Goal: Information Seeking & Learning: Learn about a topic

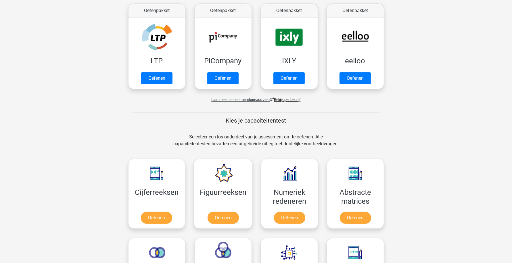
scroll to position [252, 0]
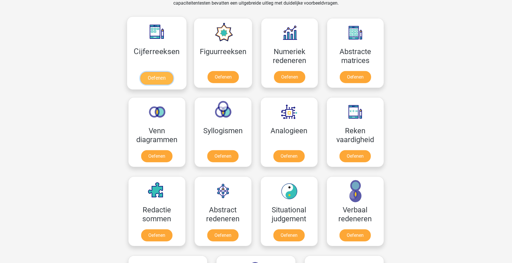
click at [161, 79] on link "Oefenen" at bounding box center [156, 78] width 33 height 13
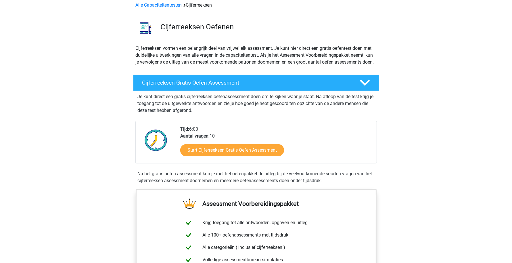
scroll to position [36, 0]
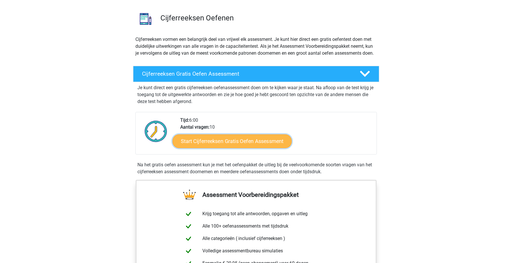
click at [234, 148] on link "Start Cijferreeksen Gratis Oefen Assessment" at bounding box center [232, 141] width 119 height 14
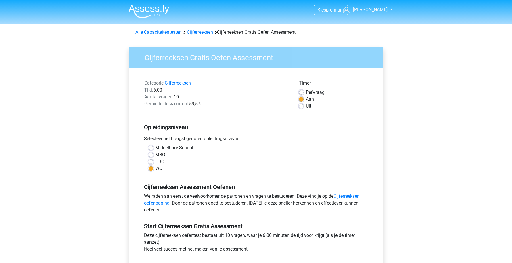
scroll to position [36, 0]
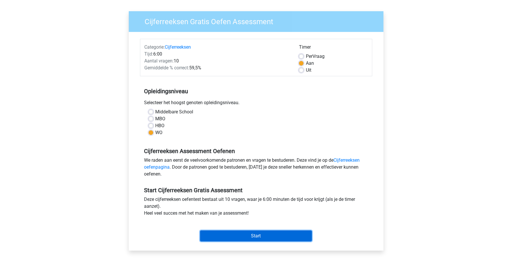
click at [282, 231] on input "Start" at bounding box center [256, 235] width 112 height 11
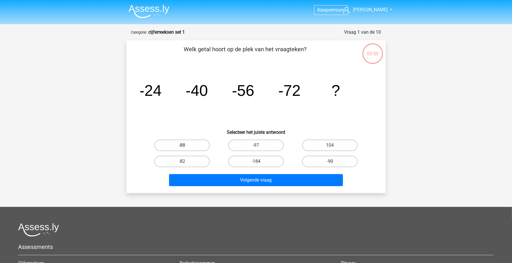
click at [169, 143] on label "-88" at bounding box center [181, 145] width 55 height 12
click at [182, 145] on input "-88" at bounding box center [184, 147] width 4 height 4
radio input "true"
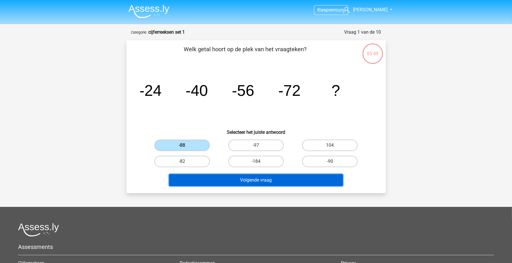
click at [276, 176] on button "Volgende vraag" at bounding box center [256, 180] width 174 height 12
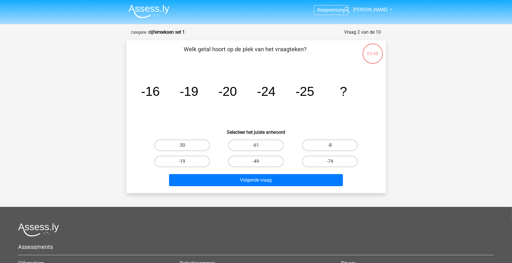
scroll to position [29, 0]
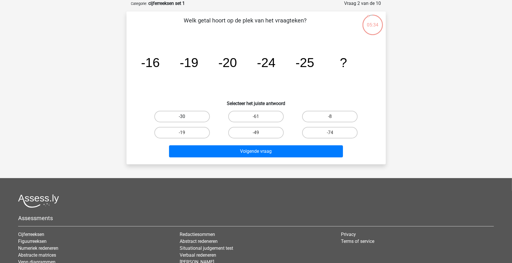
click at [190, 120] on label "-30" at bounding box center [181, 117] width 55 height 12
click at [186, 120] on input "-30" at bounding box center [184, 118] width 4 height 4
radio input "true"
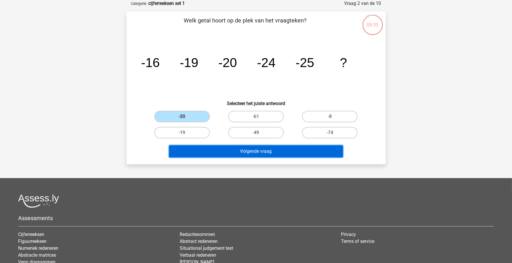
click at [251, 150] on button "Volgende vraag" at bounding box center [256, 151] width 174 height 12
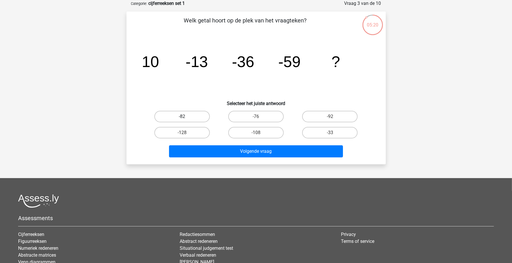
click at [196, 115] on label "-82" at bounding box center [181, 117] width 55 height 12
click at [186, 116] on input "-82" at bounding box center [184, 118] width 4 height 4
radio input "true"
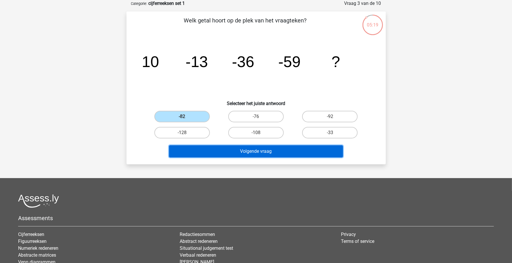
click at [239, 151] on button "Volgende vraag" at bounding box center [256, 151] width 174 height 12
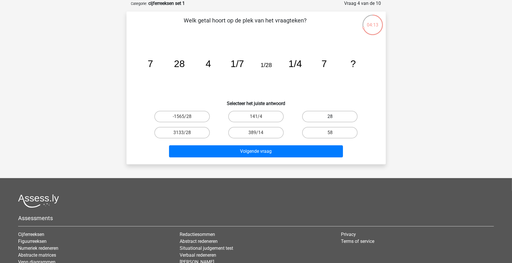
click at [335, 112] on label "28" at bounding box center [329, 117] width 55 height 12
click at [334, 116] on input "28" at bounding box center [332, 118] width 4 height 4
radio input "true"
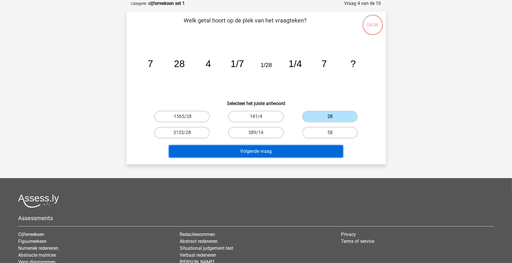
click at [236, 151] on button "Volgende vraag" at bounding box center [256, 151] width 174 height 12
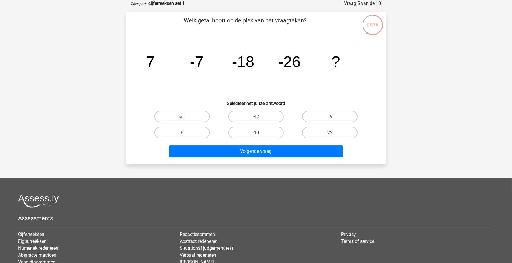
click at [187, 118] on label "-31" at bounding box center [181, 117] width 55 height 12
click at [186, 118] on input "-31" at bounding box center [184, 118] width 4 height 4
radio input "true"
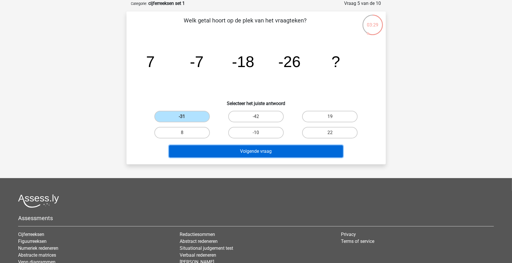
click at [228, 153] on button "Volgende vraag" at bounding box center [256, 151] width 174 height 12
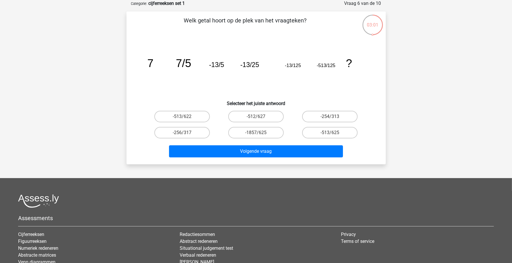
click at [201, 72] on icon "image/svg+xml 7 7/5 -13/5 -13/25 -13/125 -513/125 ?" at bounding box center [256, 67] width 232 height 58
click at [331, 134] on input "-513/625" at bounding box center [332, 135] width 4 height 4
radio input "true"
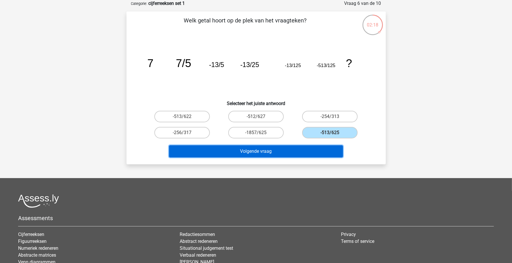
click at [268, 149] on button "Volgende vraag" at bounding box center [256, 151] width 174 height 12
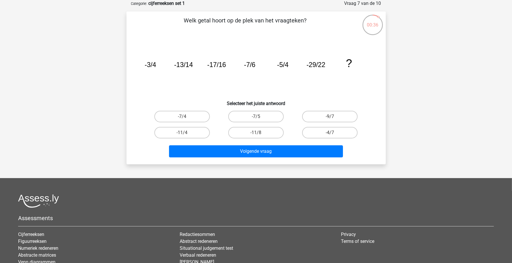
click at [259, 117] on input "-7/5" at bounding box center [258, 118] width 4 height 4
radio input "true"
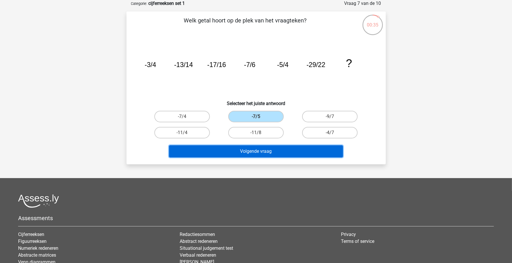
click at [271, 145] on button "Volgende vraag" at bounding box center [256, 151] width 174 height 12
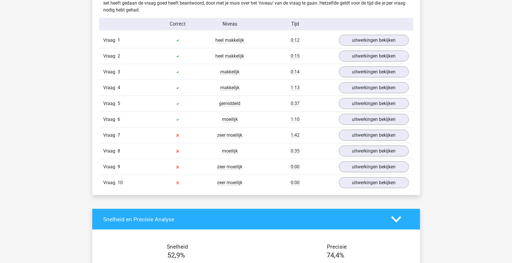
scroll to position [467, 0]
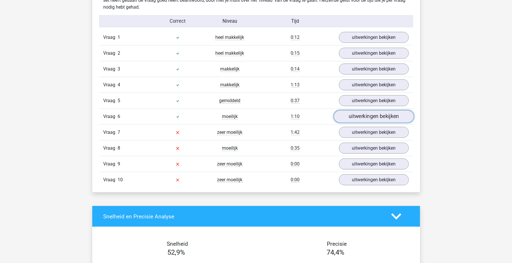
click at [354, 115] on link "uitwerkingen bekijken" at bounding box center [374, 116] width 80 height 13
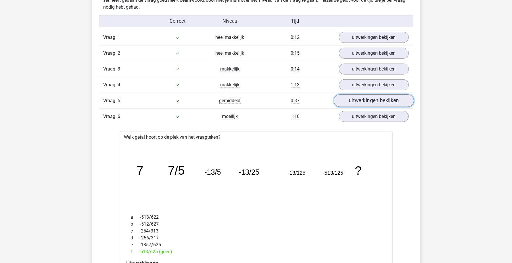
click at [364, 98] on link "uitwerkingen bekijken" at bounding box center [374, 100] width 80 height 13
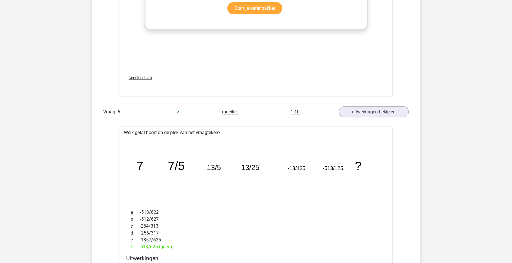
scroll to position [1042, 0]
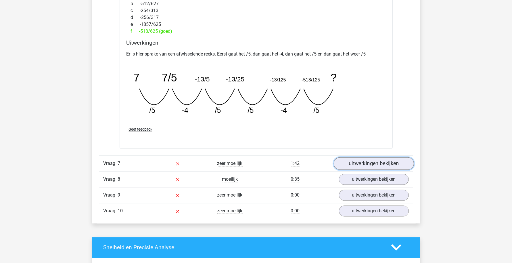
click at [359, 160] on link "uitwerkingen bekijken" at bounding box center [374, 163] width 80 height 13
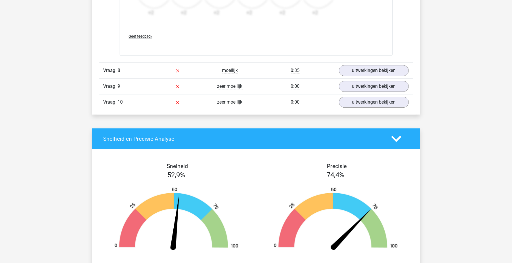
scroll to position [1473, 0]
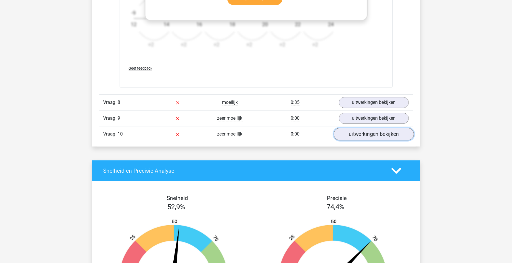
click at [365, 134] on link "uitwerkingen bekijken" at bounding box center [374, 134] width 80 height 13
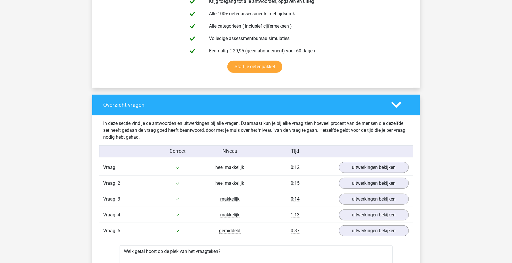
scroll to position [0, 0]
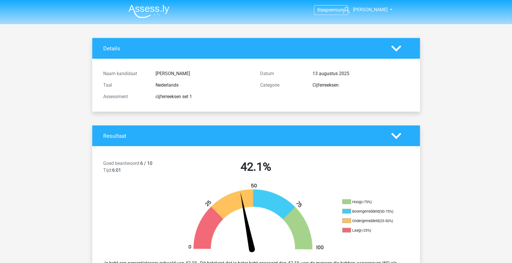
click at [143, 13] on img at bounding box center [149, 12] width 41 height 14
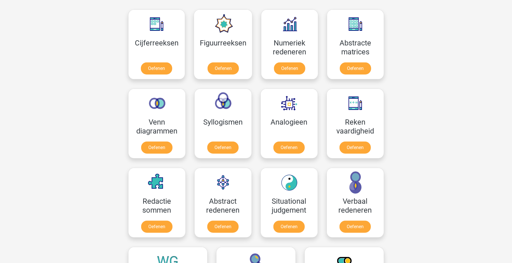
scroll to position [252, 0]
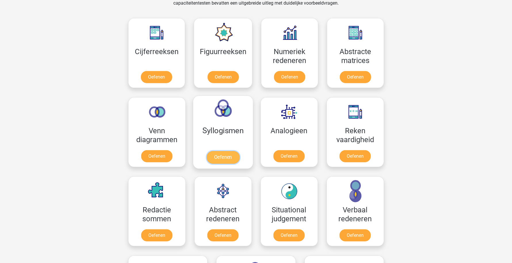
click at [224, 157] on link "Oefenen" at bounding box center [222, 157] width 33 height 13
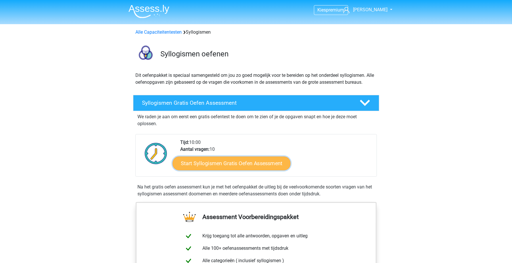
click at [223, 163] on link "Start Syllogismen Gratis Oefen Assessment" at bounding box center [232, 163] width 118 height 14
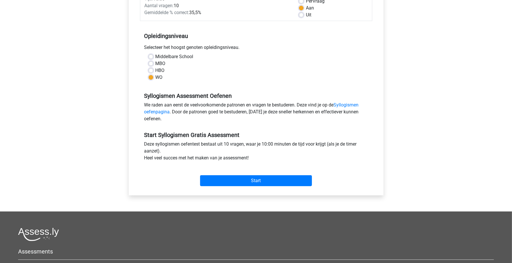
scroll to position [144, 0]
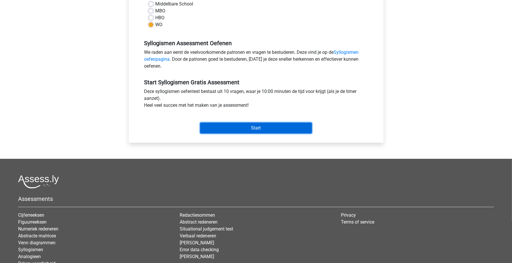
click at [237, 130] on input "Start" at bounding box center [256, 127] width 112 height 11
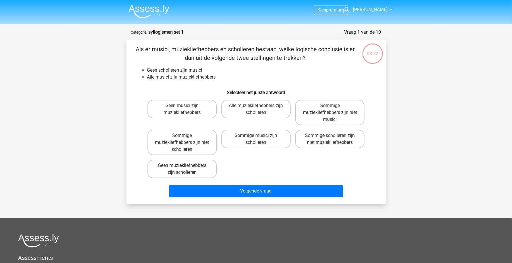
click at [193, 164] on label "Geen muziekliefhebbers zijn scholieren" at bounding box center [181, 169] width 69 height 18
click at [186, 165] on input "Geen muziekliefhebbers zijn scholieren" at bounding box center [184, 167] width 4 height 4
radio input "true"
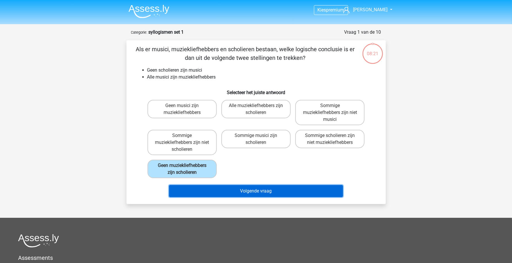
click at [263, 191] on button "Volgende vraag" at bounding box center [256, 191] width 174 height 12
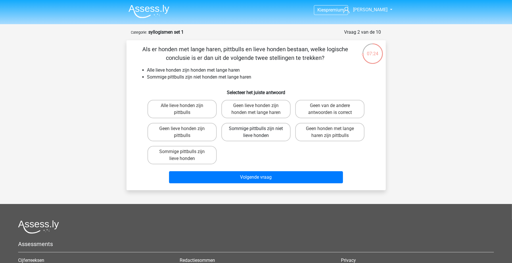
click at [257, 134] on label "Sommige pittbulls zijn niet lieve honden" at bounding box center [255, 132] width 69 height 18
click at [257, 132] on input "Sommige pittbulls zijn niet lieve honden" at bounding box center [258, 131] width 4 height 4
radio input "true"
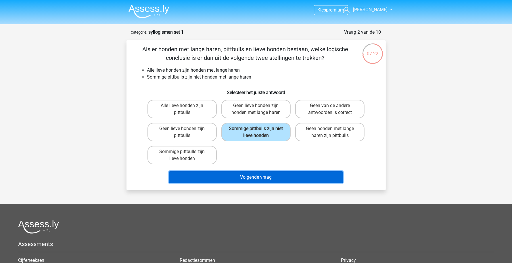
click at [257, 178] on button "Volgende vraag" at bounding box center [256, 177] width 174 height 12
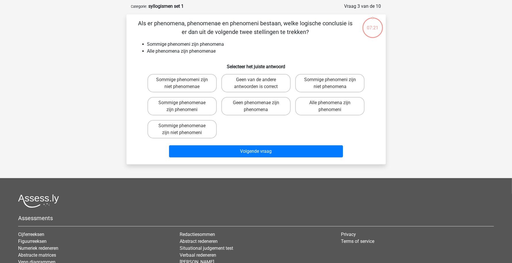
scroll to position [29, 0]
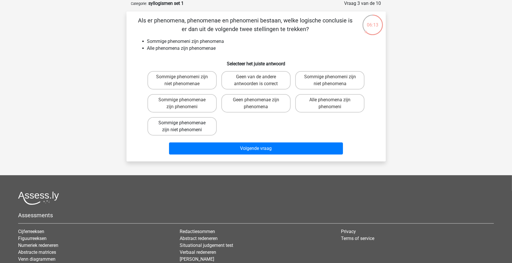
click at [194, 125] on label "Sommige phenomenae zijn niet phenomeni" at bounding box center [181, 126] width 69 height 18
click at [186, 125] on input "Sommige phenomenae zijn niet phenomeni" at bounding box center [184, 125] width 4 height 4
radio input "true"
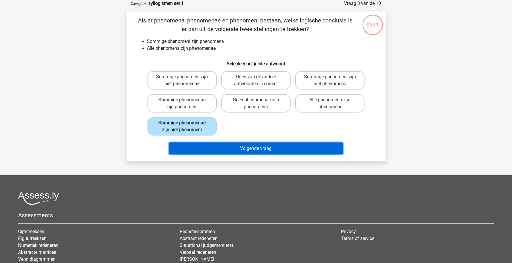
click at [239, 150] on button "Volgende vraag" at bounding box center [256, 148] width 174 height 12
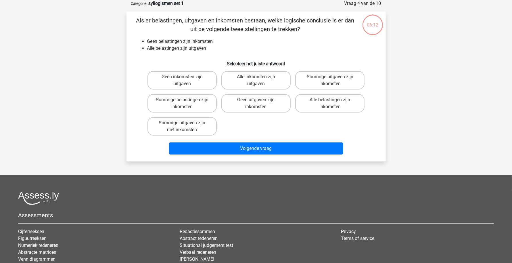
drag, startPoint x: 196, startPoint y: 131, endPoint x: 205, endPoint y: 131, distance: 9.2
click at [196, 131] on label "Sommige uitgaven zijn niet inkomsten" at bounding box center [181, 126] width 69 height 18
click at [186, 127] on input "Sommige uitgaven zijn niet inkomsten" at bounding box center [184, 125] width 4 height 4
radio input "true"
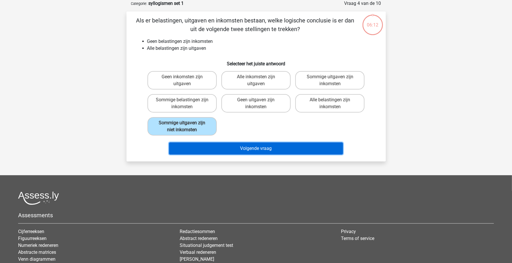
drag, startPoint x: 231, startPoint y: 145, endPoint x: 218, endPoint y: 139, distance: 14.1
click at [228, 144] on button "Volgende vraag" at bounding box center [256, 148] width 174 height 12
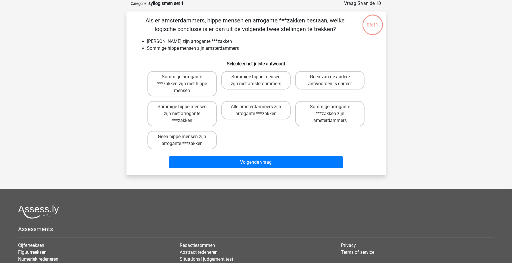
click at [204, 128] on div "Sommige arrogante ***zakken zijn niet hippe mensen Sommige hippe mensen zijn ni…" at bounding box center [256, 110] width 222 height 83
click at [204, 139] on label "Geen hippe mensen zijn arrogante ***zakken" at bounding box center [181, 140] width 69 height 18
click at [186, 139] on input "Geen hippe mensen zijn arrogante ***zakken" at bounding box center [184, 139] width 4 height 4
radio input "true"
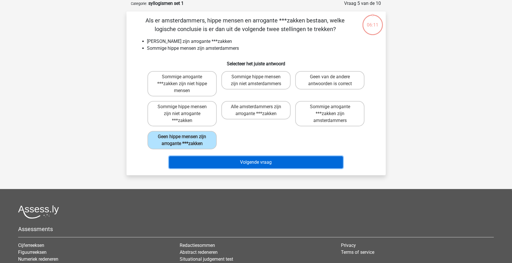
click at [222, 159] on button "Volgende vraag" at bounding box center [256, 162] width 174 height 12
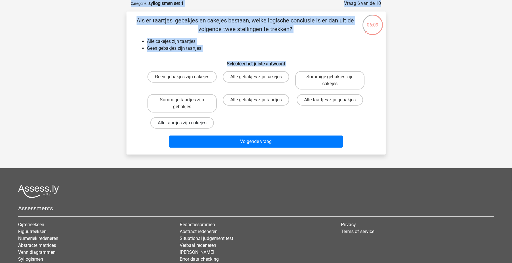
click at [200, 122] on label "Alle taartjes zijn cakejes" at bounding box center [182, 123] width 64 height 12
click at [186, 123] on input "Alle taartjes zijn cakejes" at bounding box center [184, 125] width 4 height 4
radio input "true"
click at [194, 108] on label "Sommige taartjes zijn gebakjes" at bounding box center [181, 103] width 69 height 18
click at [186, 104] on input "Sommige taartjes zijn gebakjes" at bounding box center [184, 102] width 4 height 4
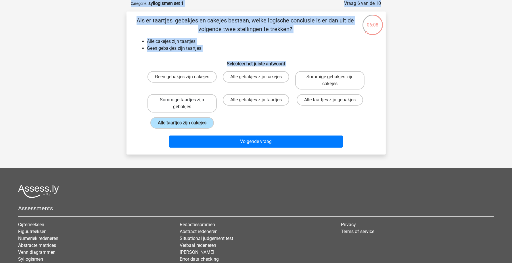
radio input "true"
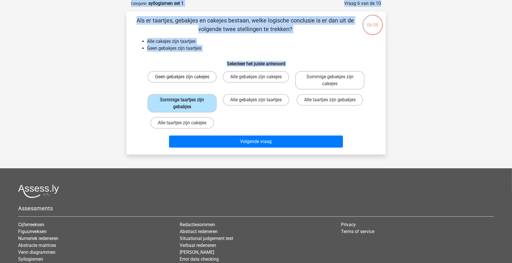
click at [185, 83] on label "Geen gebakjes zijn cakejes" at bounding box center [181, 77] width 69 height 12
click at [185, 81] on input "Geen gebakjes zijn cakejes" at bounding box center [184, 79] width 4 height 4
radio input "true"
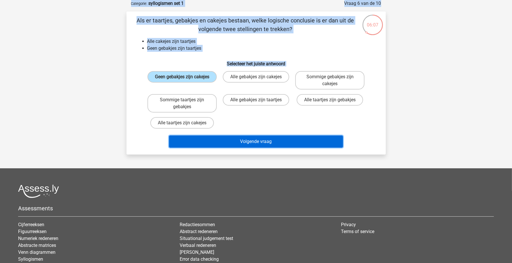
click at [244, 141] on button "Volgende vraag" at bounding box center [256, 141] width 174 height 12
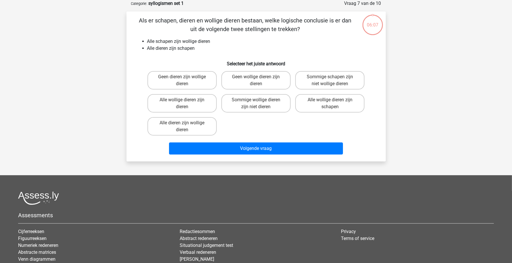
drag, startPoint x: 190, startPoint y: 89, endPoint x: 221, endPoint y: 122, distance: 45.4
click at [193, 91] on div "Geen dieren zijn wollige dieren" at bounding box center [182, 80] width 74 height 23
drag, startPoint x: 196, startPoint y: 101, endPoint x: 210, endPoint y: 106, distance: 14.7
click at [196, 102] on label "Alle wollige dieren zijn dieren" at bounding box center [181, 103] width 69 height 18
click at [186, 102] on input "Alle wollige dieren zijn dieren" at bounding box center [184, 102] width 4 height 4
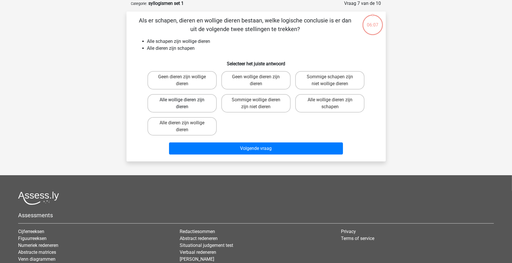
radio input "true"
click at [275, 107] on label "Sommige wollige dieren zijn niet dieren" at bounding box center [255, 103] width 69 height 18
click at [260, 104] on input "Sommige wollige dieren zijn niet dieren" at bounding box center [258, 102] width 4 height 4
radio input "true"
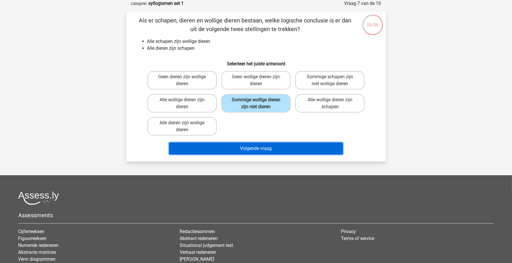
click at [278, 148] on button "Volgende vraag" at bounding box center [256, 148] width 174 height 12
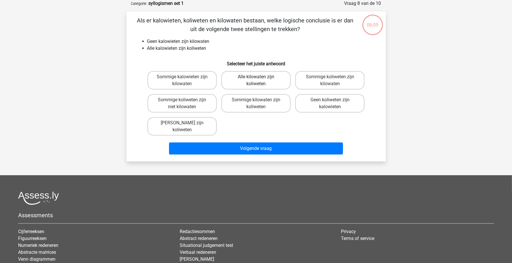
click at [252, 84] on label "Alle kilowaten zijn koliweten" at bounding box center [255, 80] width 69 height 18
click at [256, 81] on input "Alle kilowaten zijn koliweten" at bounding box center [258, 79] width 4 height 4
radio input "true"
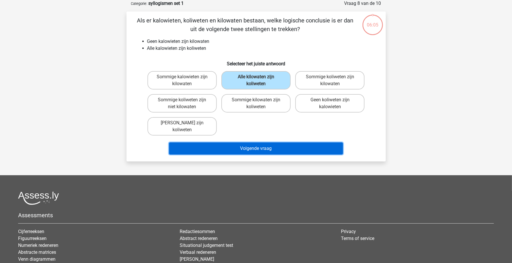
drag, startPoint x: 275, startPoint y: 153, endPoint x: 271, endPoint y: 143, distance: 10.3
click at [275, 153] on button "Volgende vraag" at bounding box center [256, 148] width 174 height 12
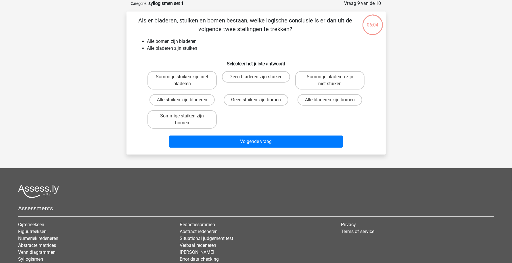
drag, startPoint x: 243, startPoint y: 88, endPoint x: 248, endPoint y: 94, distance: 7.7
click at [244, 89] on div "Geen bladeren zijn stuiken" at bounding box center [256, 80] width 74 height 23
click at [253, 104] on label "Geen stuiken zijn bomen" at bounding box center [256, 100] width 65 height 12
click at [256, 104] on input "Geen stuiken zijn bomen" at bounding box center [258, 102] width 4 height 4
radio input "true"
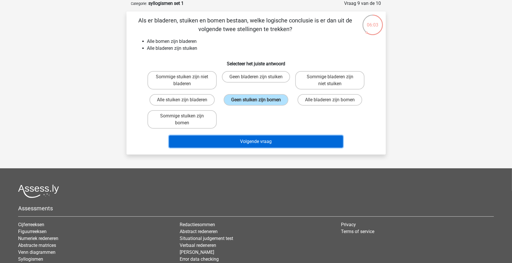
click at [271, 137] on button "Volgende vraag" at bounding box center [256, 141] width 174 height 12
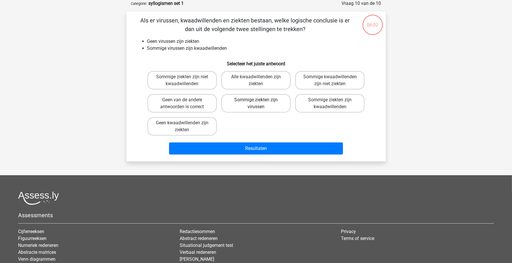
click at [258, 106] on label "Sommige ziekten zijn virussen" at bounding box center [255, 103] width 69 height 18
click at [258, 104] on input "Sommige ziekten zijn virussen" at bounding box center [258, 102] width 4 height 4
radio input "true"
drag, startPoint x: 282, startPoint y: 141, endPoint x: 279, endPoint y: 137, distance: 4.9
click at [282, 141] on div "Resultaten" at bounding box center [256, 147] width 241 height 19
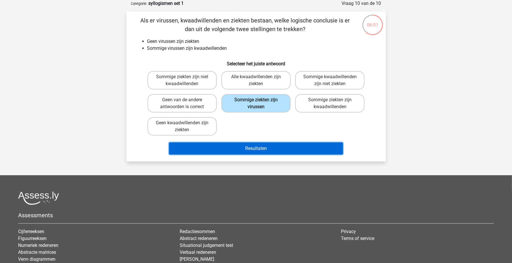
drag, startPoint x: 279, startPoint y: 151, endPoint x: 267, endPoint y: 125, distance: 28.1
click at [279, 149] on button "Resultaten" at bounding box center [256, 148] width 174 height 12
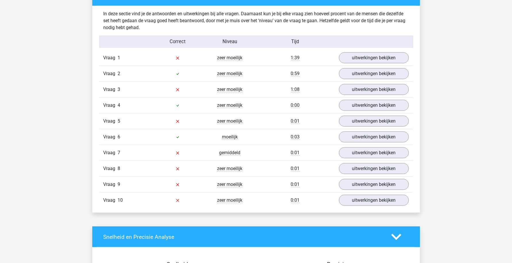
scroll to position [467, 0]
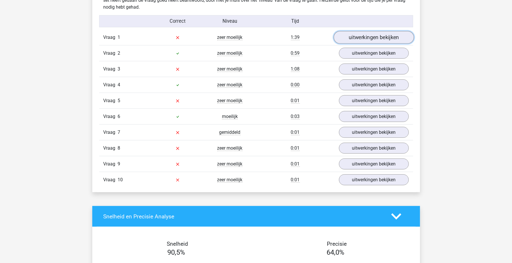
click at [353, 38] on link "uitwerkingen bekijken" at bounding box center [374, 37] width 80 height 13
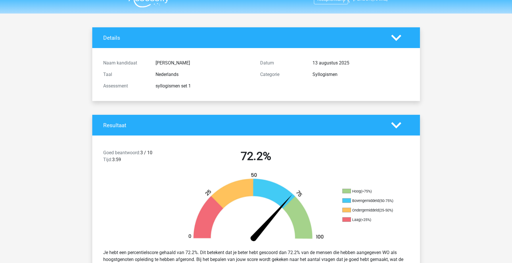
scroll to position [0, 0]
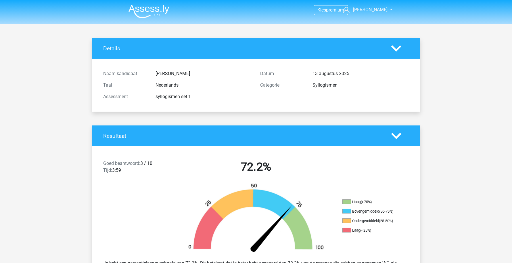
click at [159, 11] on img at bounding box center [149, 12] width 41 height 14
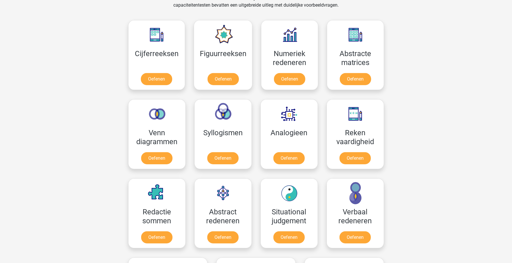
scroll to position [252, 0]
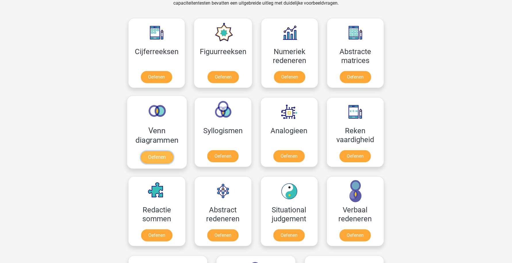
click at [157, 152] on link "Oefenen" at bounding box center [156, 157] width 33 height 13
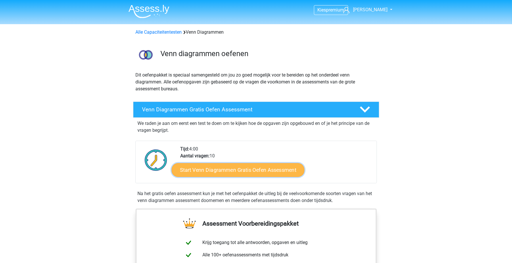
click at [221, 169] on link "Start Venn Diagrammen Gratis Oefen Assessment" at bounding box center [238, 170] width 133 height 14
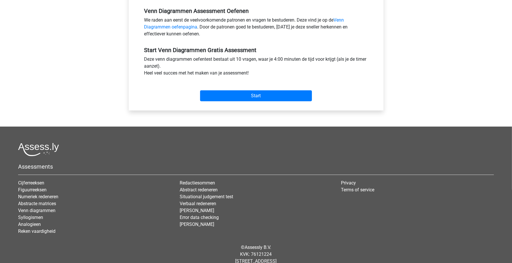
scroll to position [180, 0]
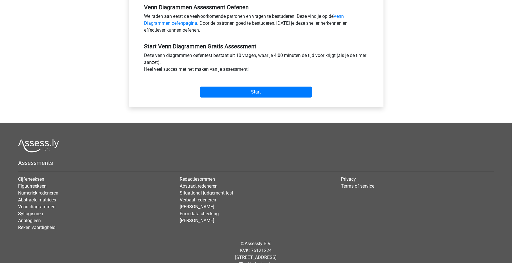
click at [232, 83] on div "Start" at bounding box center [256, 87] width 232 height 20
click at [242, 92] on input "Start" at bounding box center [256, 92] width 112 height 11
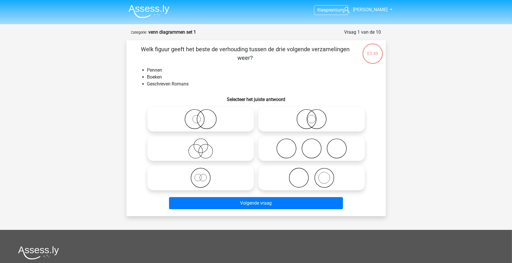
click at [289, 183] on icon at bounding box center [312, 178] width 102 height 20
click at [312, 175] on input "radio" at bounding box center [314, 173] width 4 height 4
radio input "true"
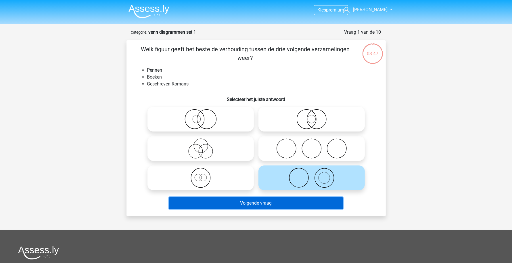
click at [237, 203] on button "Volgende vraag" at bounding box center [256, 203] width 174 height 12
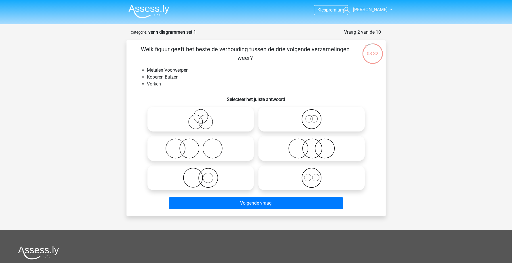
click at [300, 122] on icon at bounding box center [312, 119] width 102 height 20
click at [312, 116] on input "radio" at bounding box center [314, 114] width 4 height 4
radio input "true"
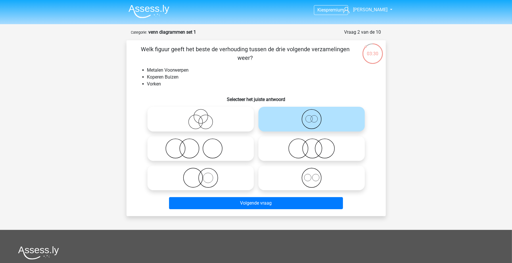
click at [292, 177] on icon at bounding box center [312, 178] width 102 height 20
click at [312, 175] on input "radio" at bounding box center [314, 173] width 4 height 4
radio input "true"
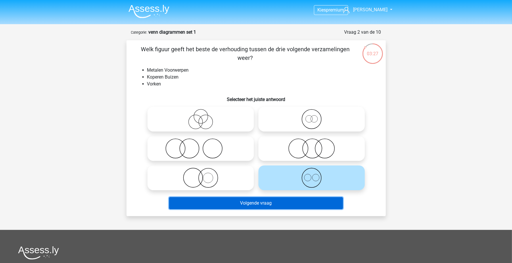
click at [252, 203] on button "Volgende vraag" at bounding box center [256, 203] width 174 height 12
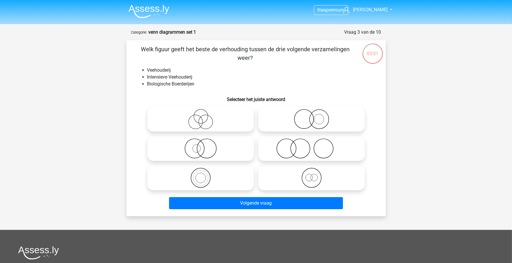
click at [295, 118] on icon at bounding box center [312, 119] width 102 height 20
click at [312, 116] on input "radio" at bounding box center [314, 114] width 4 height 4
radio input "true"
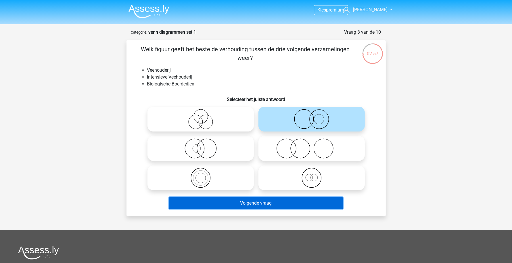
click at [251, 204] on button "Volgende vraag" at bounding box center [256, 203] width 174 height 12
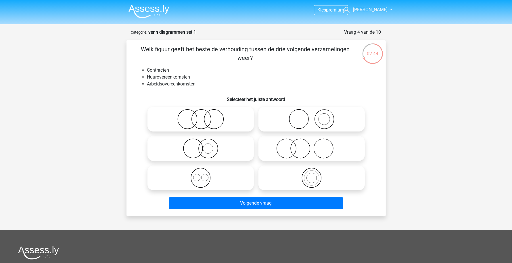
click at [215, 182] on icon at bounding box center [201, 178] width 102 height 20
click at [204, 175] on input "radio" at bounding box center [203, 173] width 4 height 4
radio input "true"
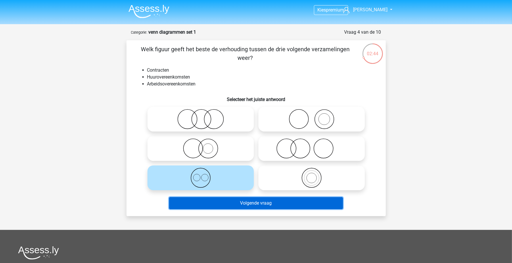
click at [231, 200] on button "Volgende vraag" at bounding box center [256, 203] width 174 height 12
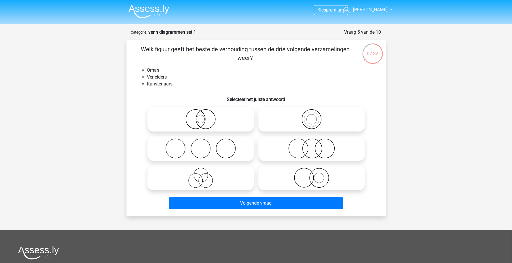
click at [326, 149] on icon at bounding box center [312, 148] width 102 height 20
click at [315, 145] on input "radio" at bounding box center [314, 144] width 4 height 4
radio input "true"
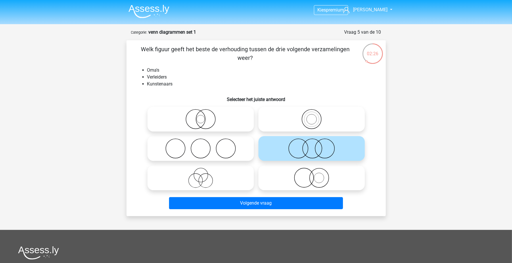
click at [198, 181] on icon at bounding box center [201, 178] width 102 height 20
click at [201, 175] on input "radio" at bounding box center [203, 173] width 4 height 4
radio input "true"
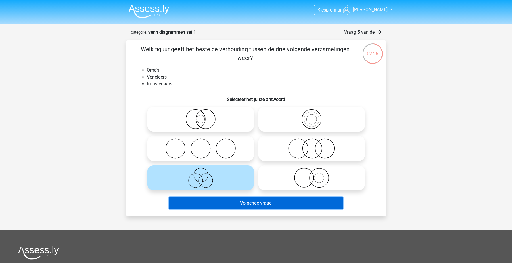
click at [223, 202] on button "Volgende vraag" at bounding box center [256, 203] width 174 height 12
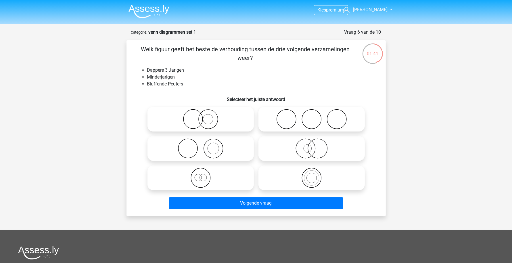
click at [226, 185] on icon at bounding box center [201, 178] width 102 height 20
click at [204, 175] on input "radio" at bounding box center [203, 173] width 4 height 4
radio input "true"
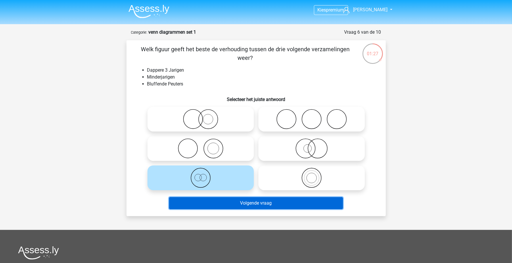
click at [266, 202] on button "Volgende vraag" at bounding box center [256, 203] width 174 height 12
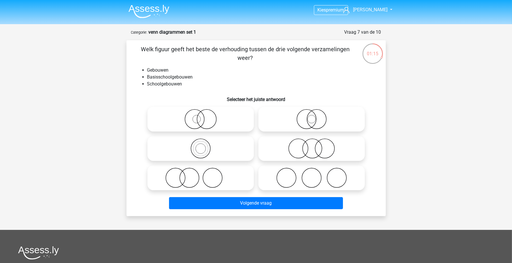
click at [206, 149] on icon at bounding box center [201, 148] width 102 height 20
click at [204, 145] on input "radio" at bounding box center [203, 144] width 4 height 4
radio input "true"
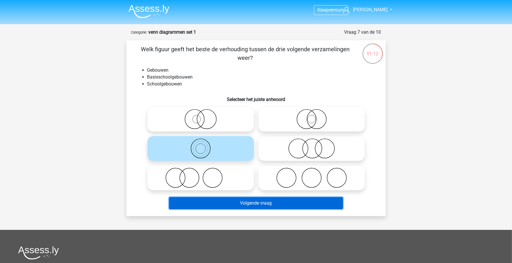
click at [278, 206] on button "Volgende vraag" at bounding box center [256, 203] width 174 height 12
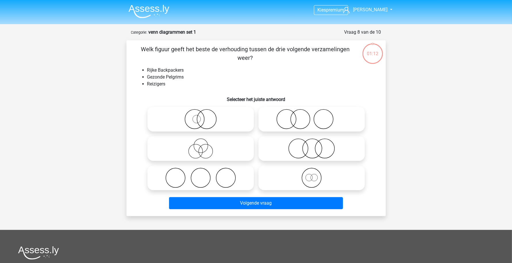
scroll to position [29, 0]
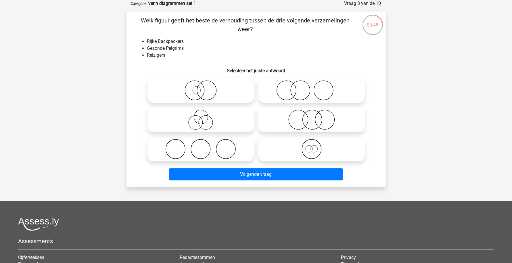
click at [305, 122] on icon at bounding box center [312, 120] width 102 height 20
click at [312, 117] on input "radio" at bounding box center [314, 115] width 4 height 4
radio input "true"
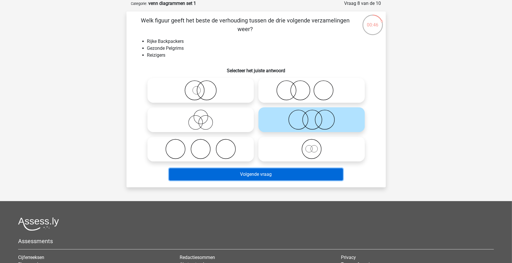
click at [279, 173] on button "Volgende vraag" at bounding box center [256, 174] width 174 height 12
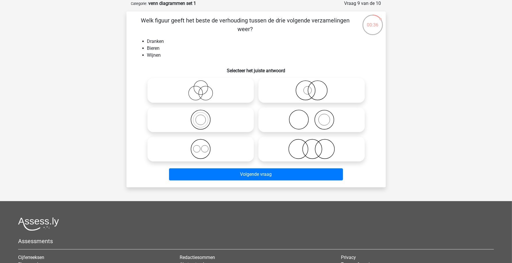
click at [228, 154] on icon at bounding box center [201, 149] width 102 height 20
click at [204, 146] on input "radio" at bounding box center [203, 144] width 4 height 4
radio input "true"
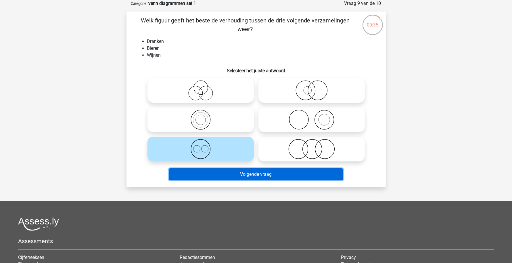
click at [239, 172] on button "Volgende vraag" at bounding box center [256, 174] width 174 height 12
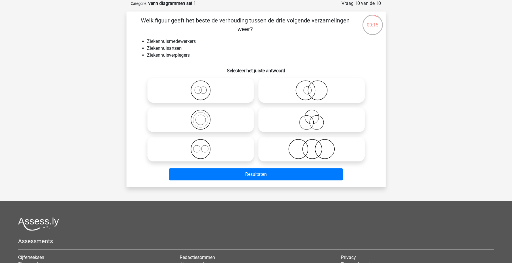
click at [318, 147] on icon at bounding box center [312, 149] width 102 height 20
click at [315, 146] on input "radio" at bounding box center [314, 144] width 4 height 4
radio input "true"
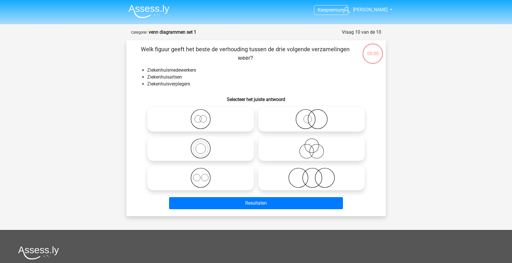
scroll to position [29, 0]
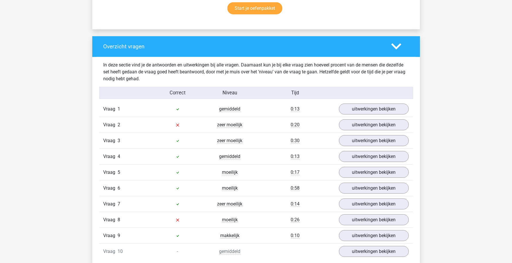
scroll to position [395, 0]
click at [355, 126] on link "uitwerkingen bekijken" at bounding box center [374, 125] width 80 height 13
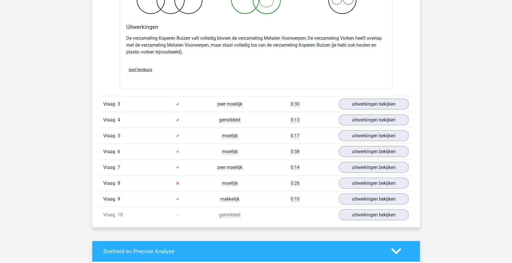
scroll to position [719, 0]
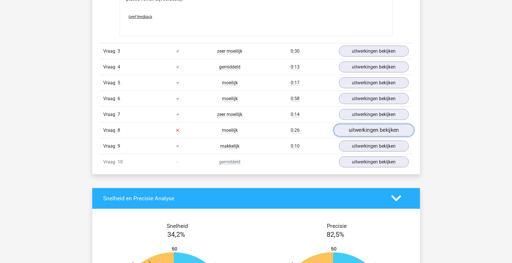
click at [354, 128] on link "uitwerkingen bekijken" at bounding box center [374, 130] width 80 height 13
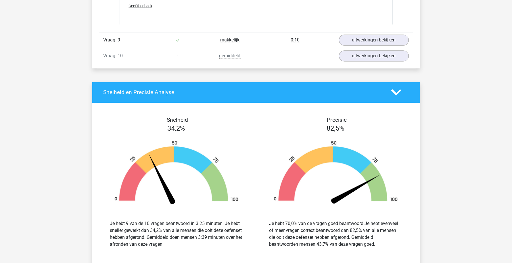
scroll to position [1042, 0]
